Goal: Task Accomplishment & Management: Manage account settings

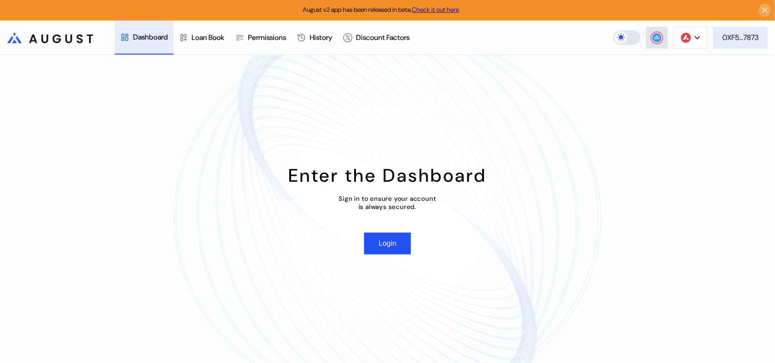
click at [739, 34] on div "0XF5...7873" at bounding box center [740, 38] width 36 height 10
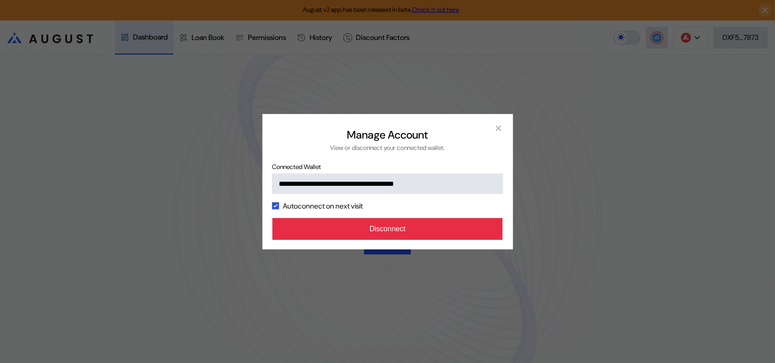
click at [402, 240] on button "Disconnect" at bounding box center [387, 229] width 231 height 22
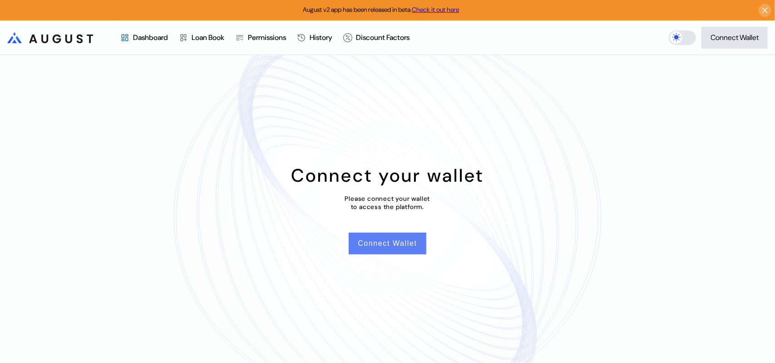
click at [395, 252] on button "Connect Wallet" at bounding box center [387, 243] width 77 height 22
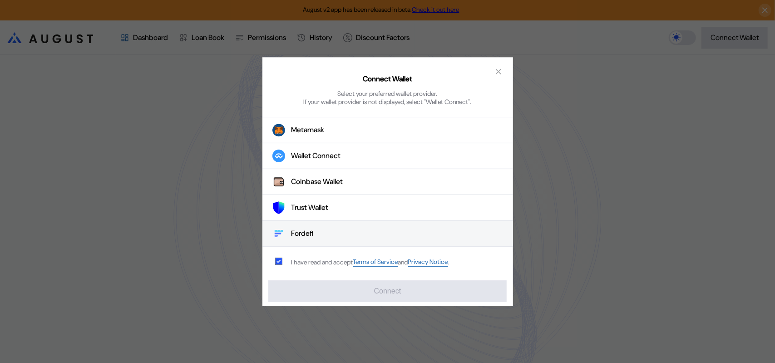
click at [339, 236] on button "Fordefi" at bounding box center [387, 234] width 251 height 26
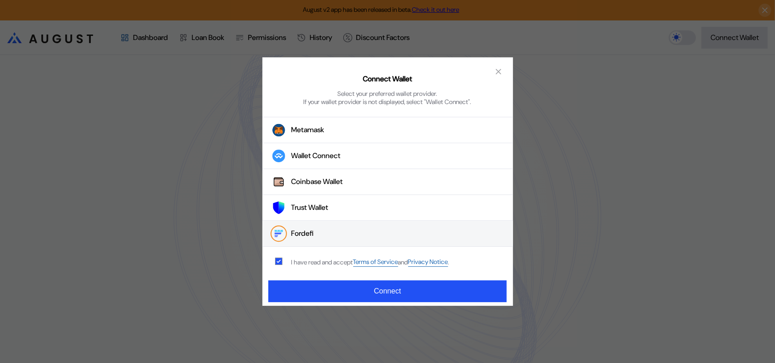
click at [527, 33] on div "Connect Wallet Select your preferred wallet provider. If your wallet provider i…" at bounding box center [387, 181] width 775 height 363
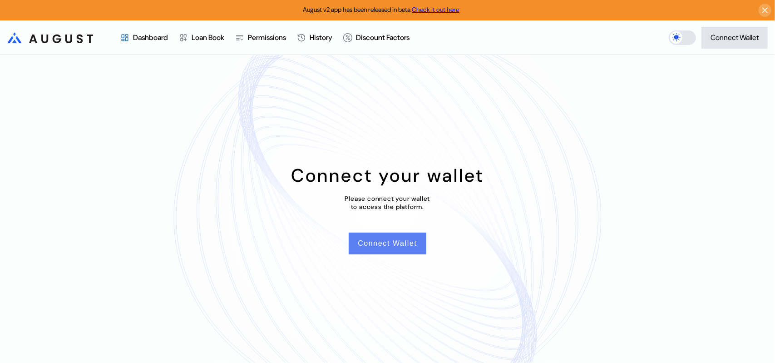
click at [403, 254] on button "Connect Wallet" at bounding box center [387, 243] width 77 height 22
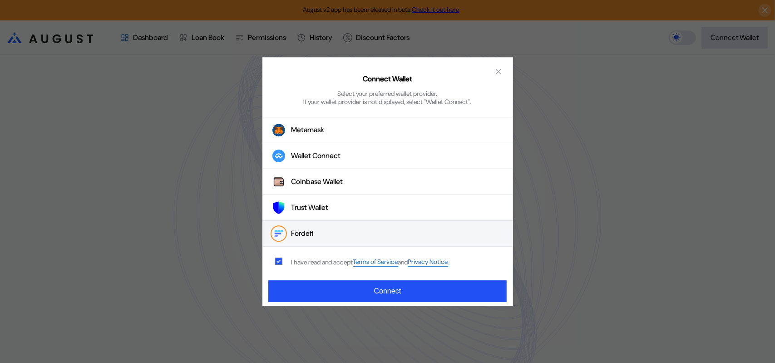
click at [309, 238] on div "Fordefi" at bounding box center [302, 234] width 23 height 10
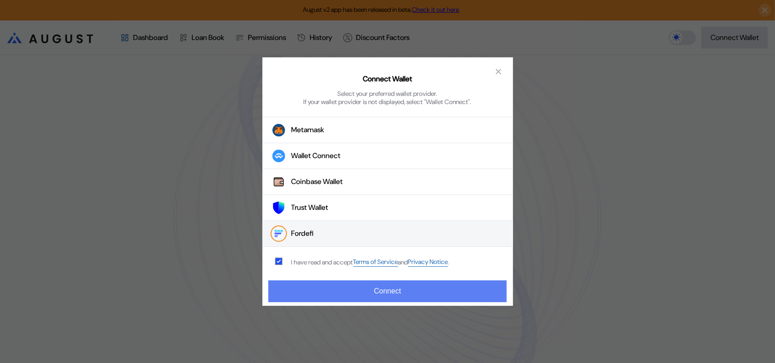
click at [349, 292] on button "Connect" at bounding box center [387, 291] width 238 height 22
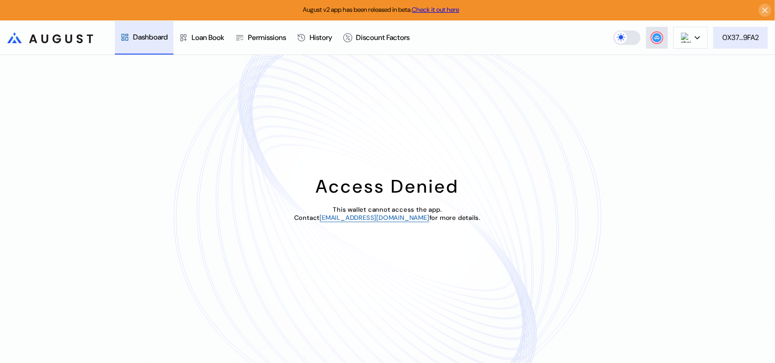
click at [744, 35] on div "0X37...9FA2" at bounding box center [740, 38] width 36 height 10
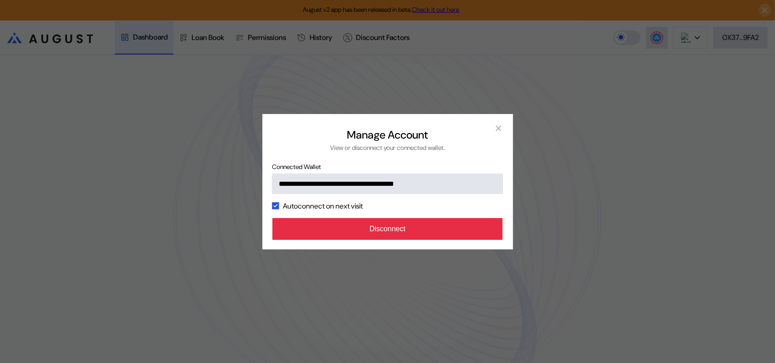
click at [421, 240] on button "Disconnect" at bounding box center [387, 229] width 231 height 22
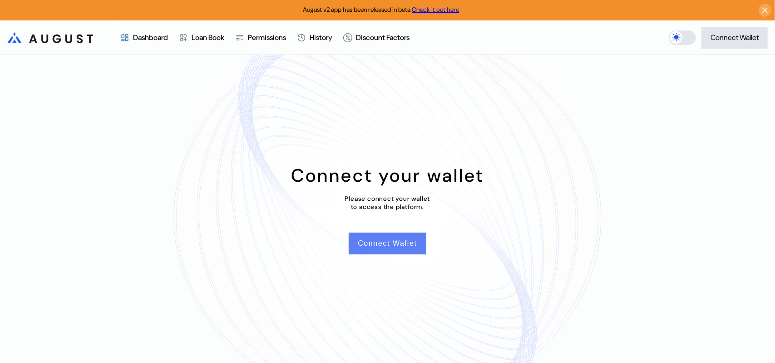
click at [396, 250] on button "Connect Wallet" at bounding box center [387, 243] width 77 height 22
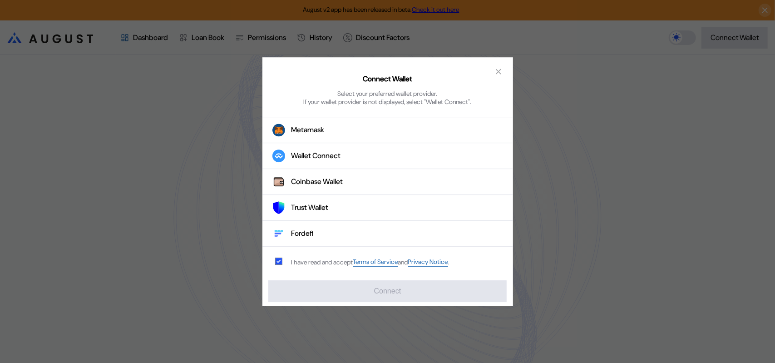
click at [735, 303] on div "Connect Wallet Select your preferred wallet provider. If your wallet provider i…" at bounding box center [387, 181] width 775 height 363
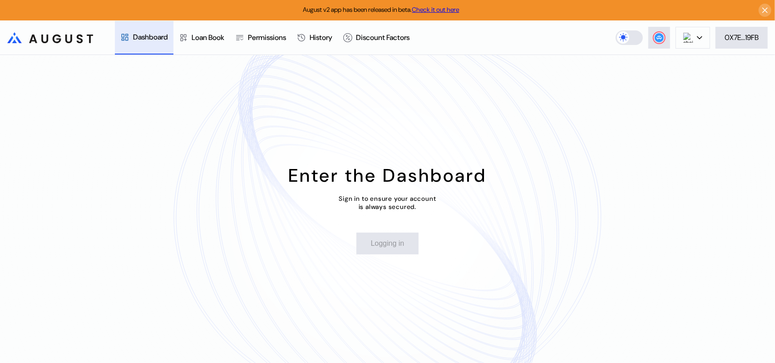
click at [520, 41] on header ".cls-1 { fill: url(#radial-gradient); } .cls-1, .cls-2 { stroke-width: 0px; } .…" at bounding box center [387, 37] width 775 height 34
